Goal: Task Accomplishment & Management: Use online tool/utility

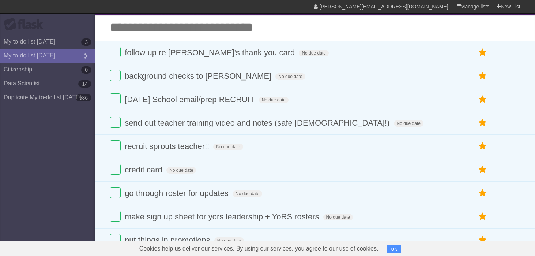
scroll to position [21, 0]
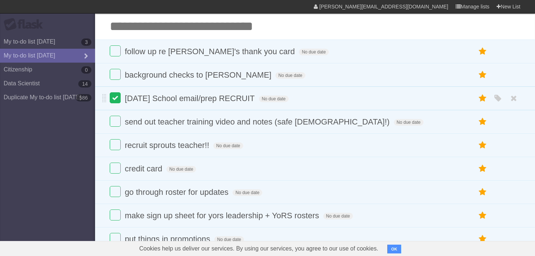
click at [112, 100] on label at bounding box center [115, 97] width 11 height 11
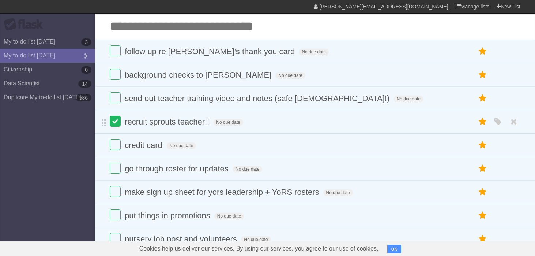
click at [116, 120] on label at bounding box center [115, 121] width 11 height 11
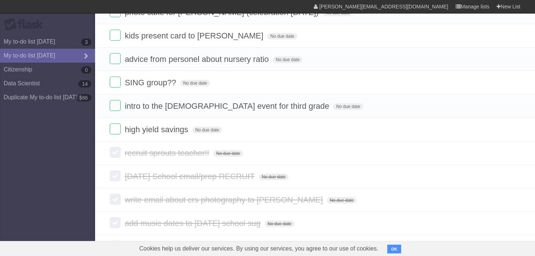
scroll to position [626, 0]
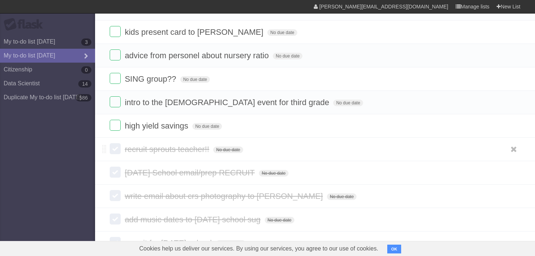
click at [114, 154] on label at bounding box center [115, 148] width 11 height 11
click at [485, 155] on icon at bounding box center [483, 149] width 10 height 12
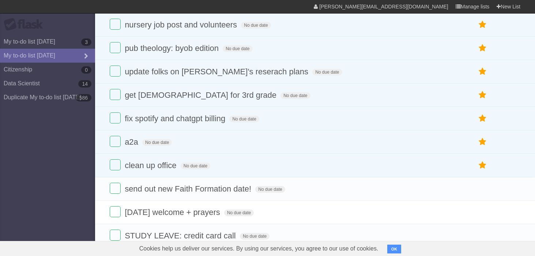
scroll to position [0, 0]
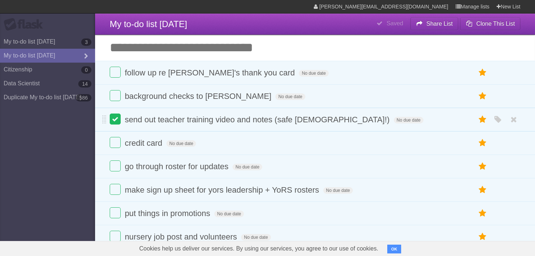
click at [116, 120] on label at bounding box center [115, 118] width 11 height 11
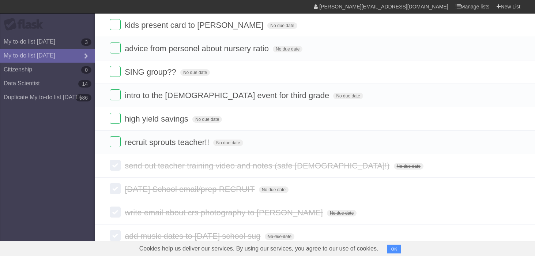
scroll to position [610, 0]
click at [482, 147] on icon at bounding box center [483, 141] width 10 height 12
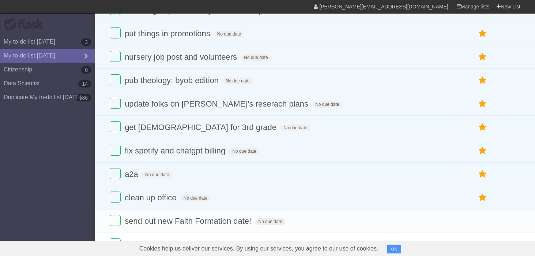
scroll to position [0, 0]
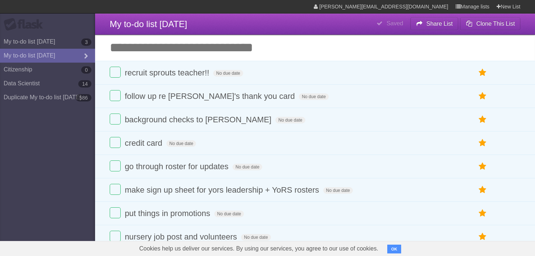
click at [232, 46] on input "Add another task" at bounding box center [315, 48] width 440 height 26
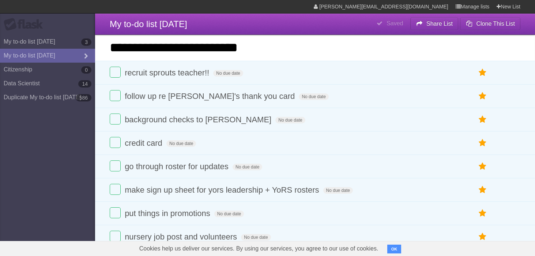
type input "**********"
click input "*********" at bounding box center [0, 0] width 0 height 0
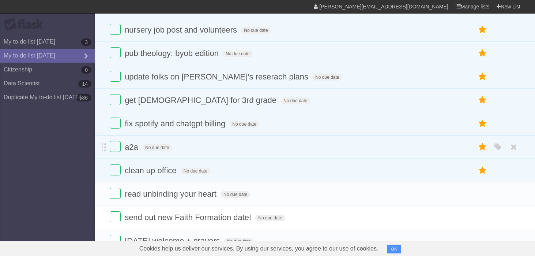
scroll to position [218, 0]
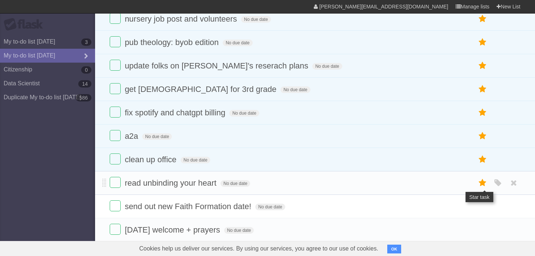
click at [484, 189] on icon at bounding box center [483, 183] width 10 height 12
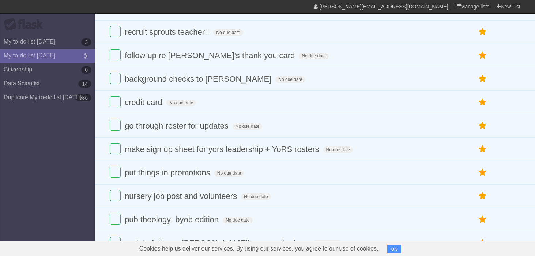
scroll to position [0, 0]
